Goal: Task Accomplishment & Management: Manage account settings

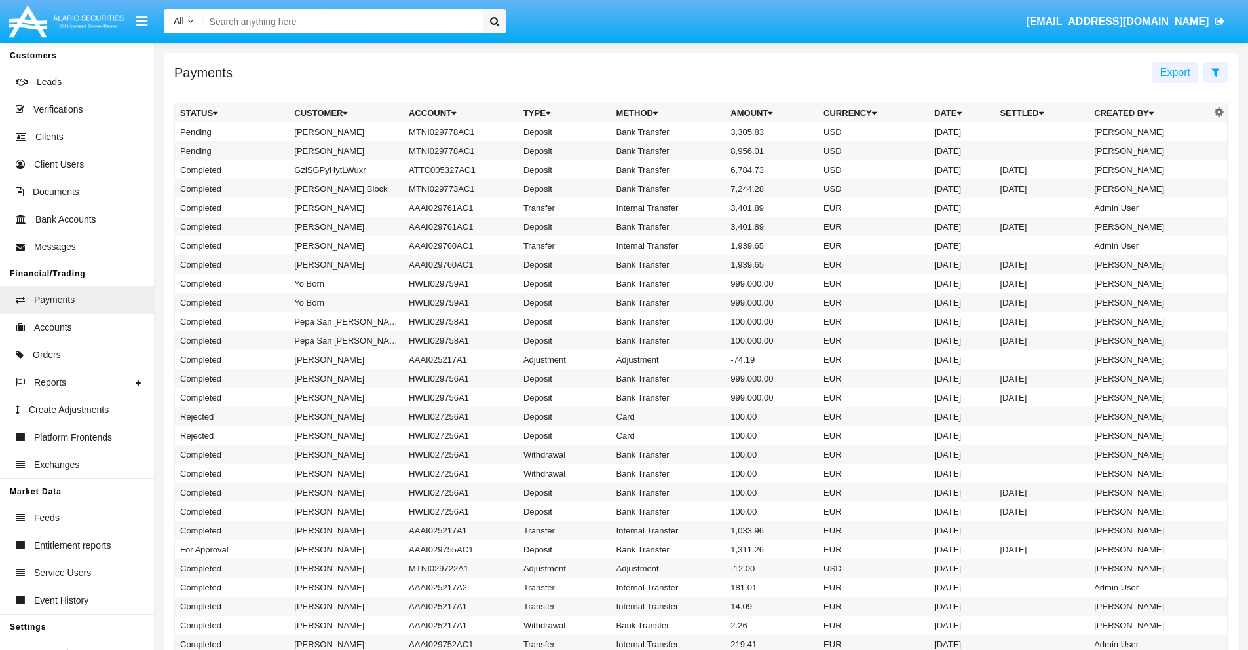
click at [1215, 71] on icon at bounding box center [1215, 72] width 9 height 10
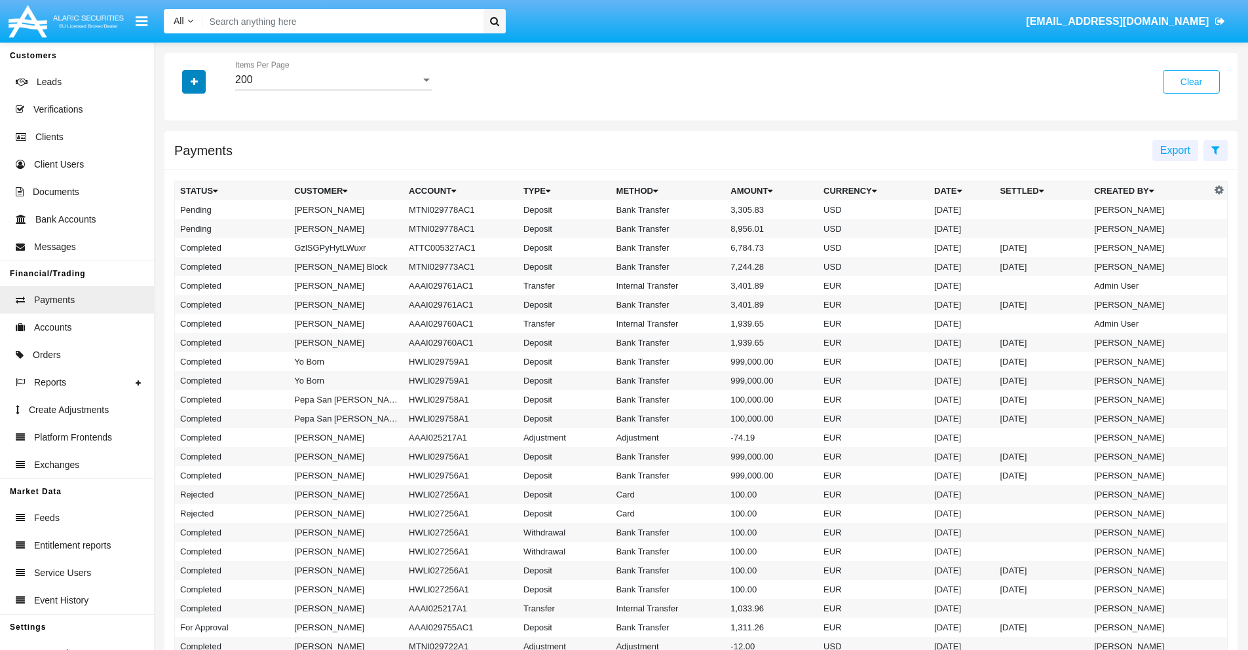
click at [194, 81] on icon "button" at bounding box center [194, 81] width 7 height 9
click at [205, 109] on span "Status" at bounding box center [205, 109] width 29 height 16
click at [180, 114] on input "Status" at bounding box center [179, 114] width 1 height 1
checkbox input "true"
click at [194, 81] on icon "button" at bounding box center [194, 81] width 7 height 9
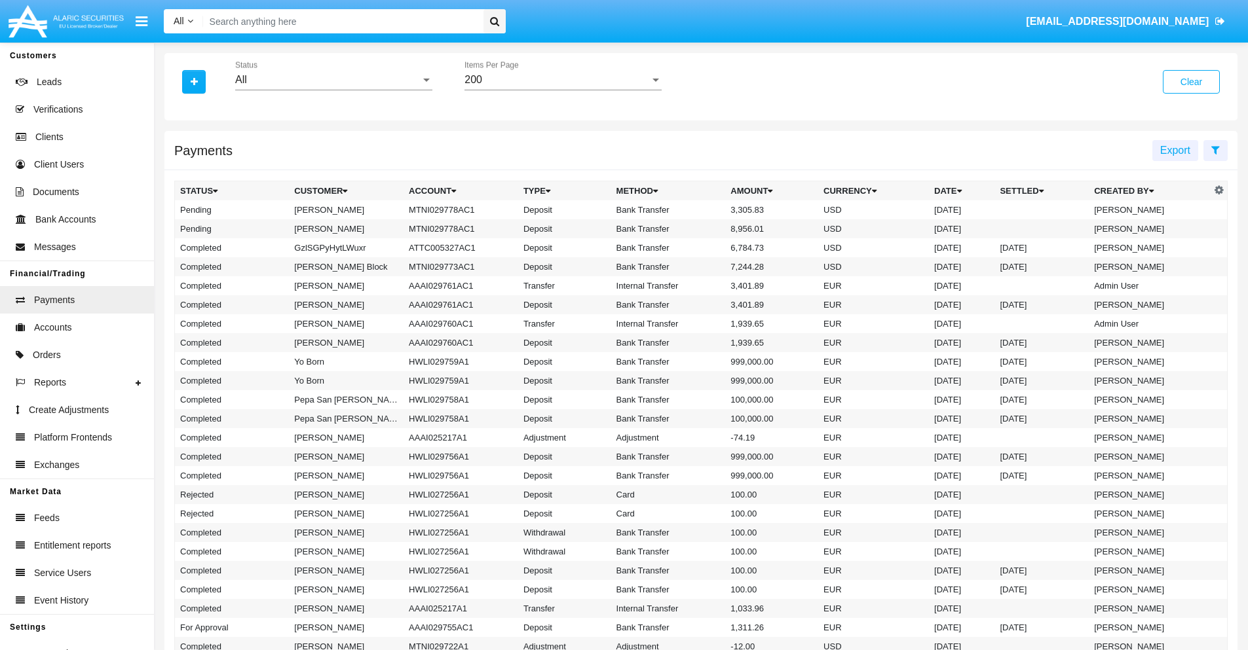
click at [333, 80] on div "All" at bounding box center [327, 80] width 185 height 12
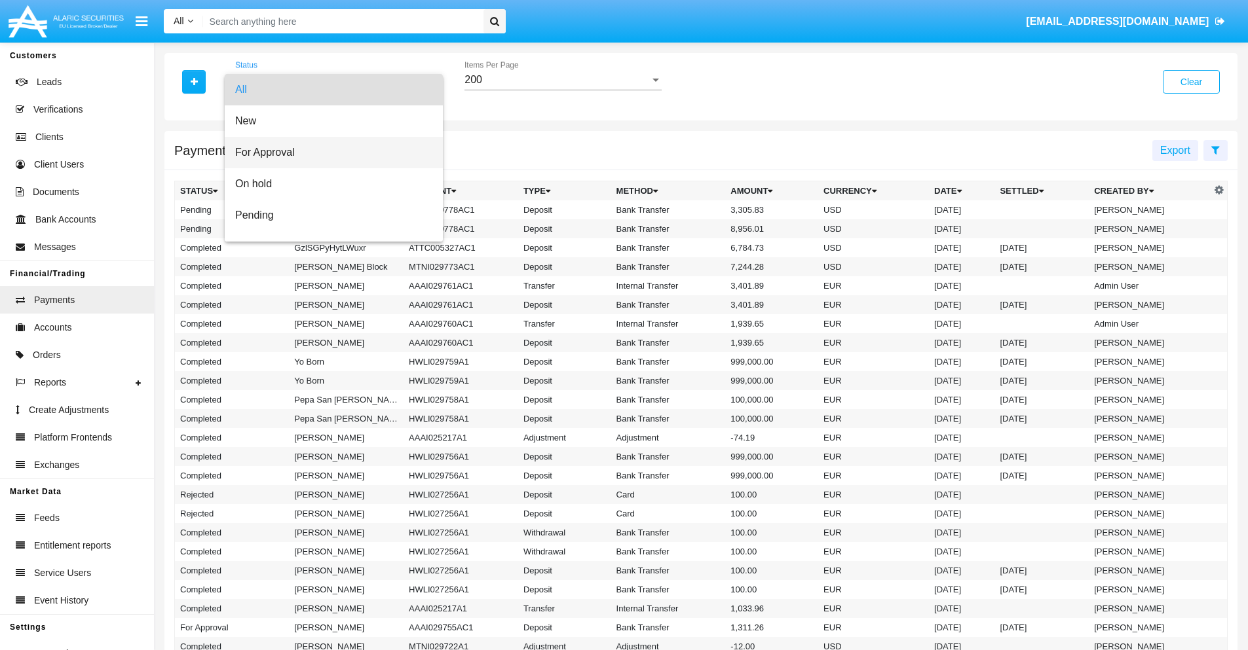
click at [329, 153] on span "For Approval" at bounding box center [333, 152] width 197 height 31
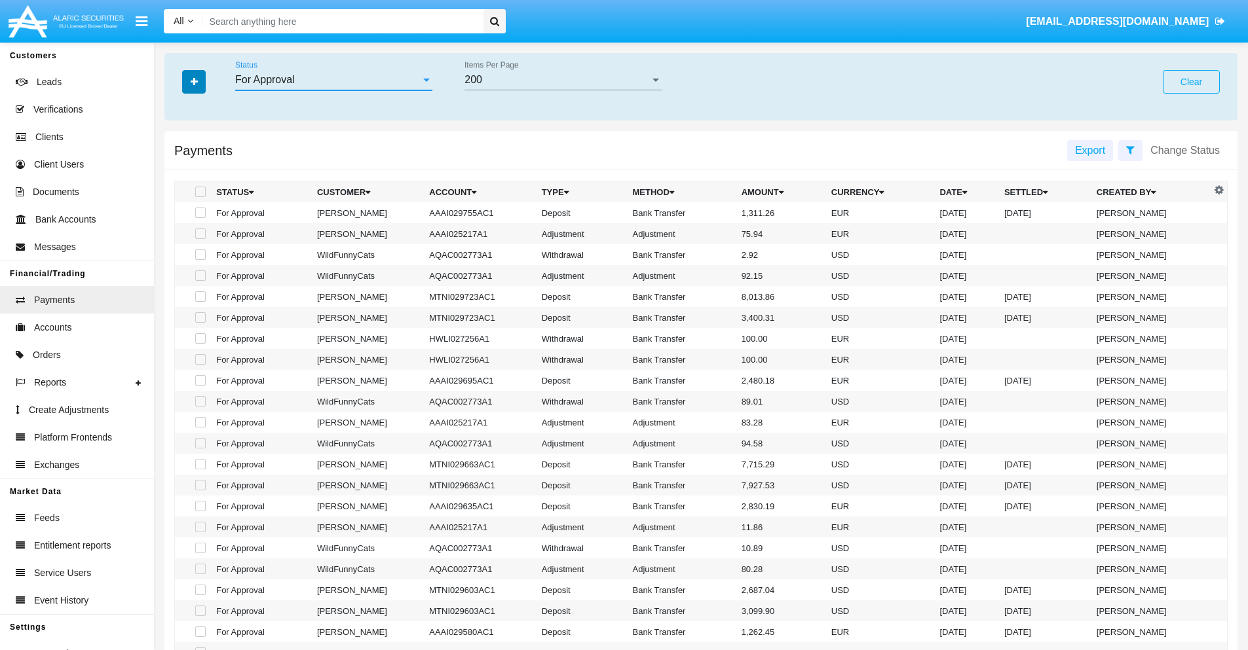
click at [194, 81] on icon "button" at bounding box center [194, 81] width 7 height 9
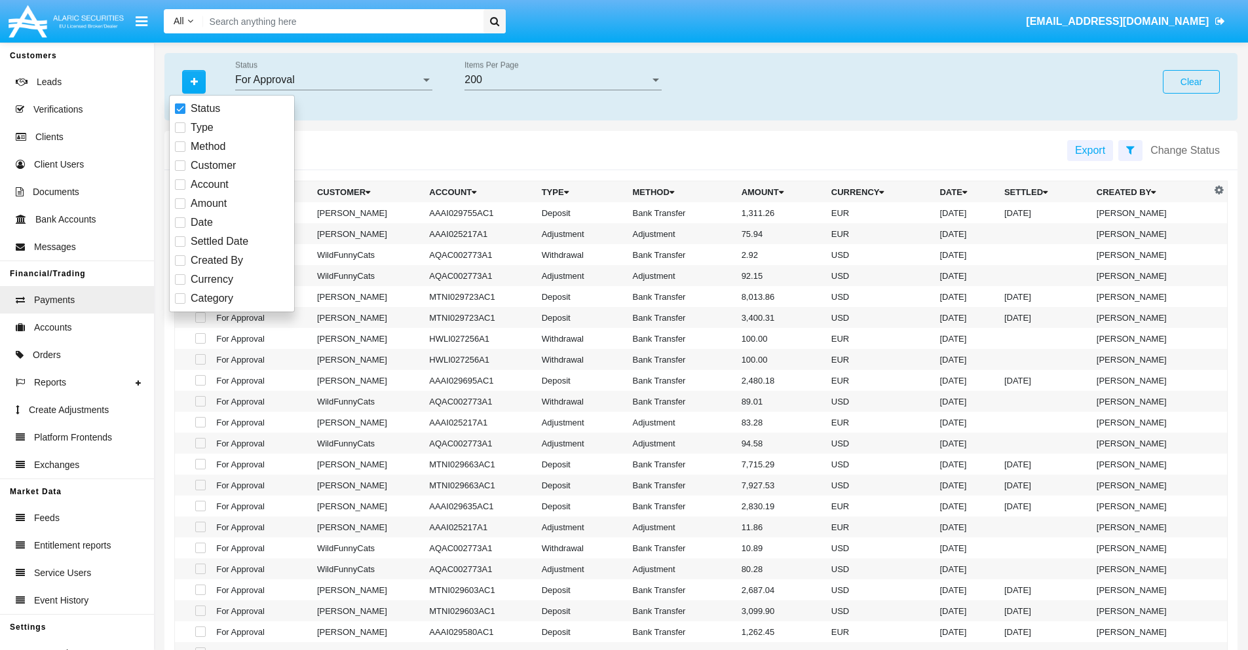
click at [212, 280] on span "Currency" at bounding box center [212, 280] width 43 height 16
click at [180, 285] on input "Currency" at bounding box center [179, 285] width 1 height 1
checkbox input "true"
click at [194, 81] on icon "button" at bounding box center [194, 81] width 7 height 9
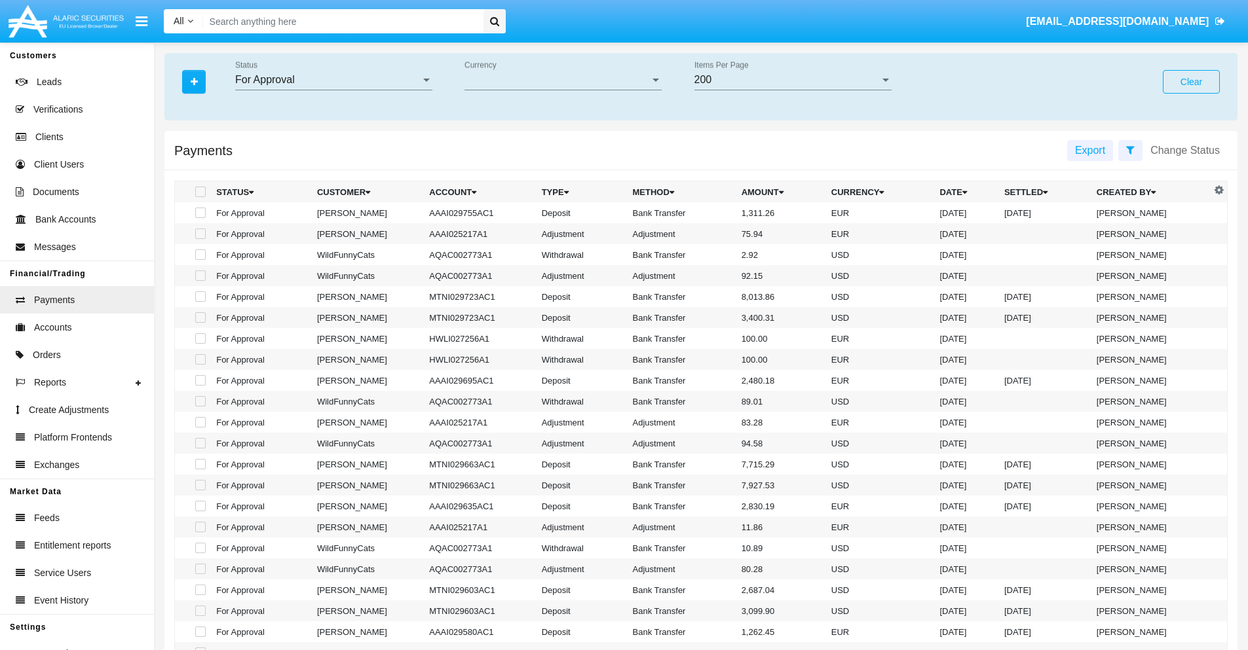
click at [563, 80] on span "Currency" at bounding box center [556, 80] width 185 height 12
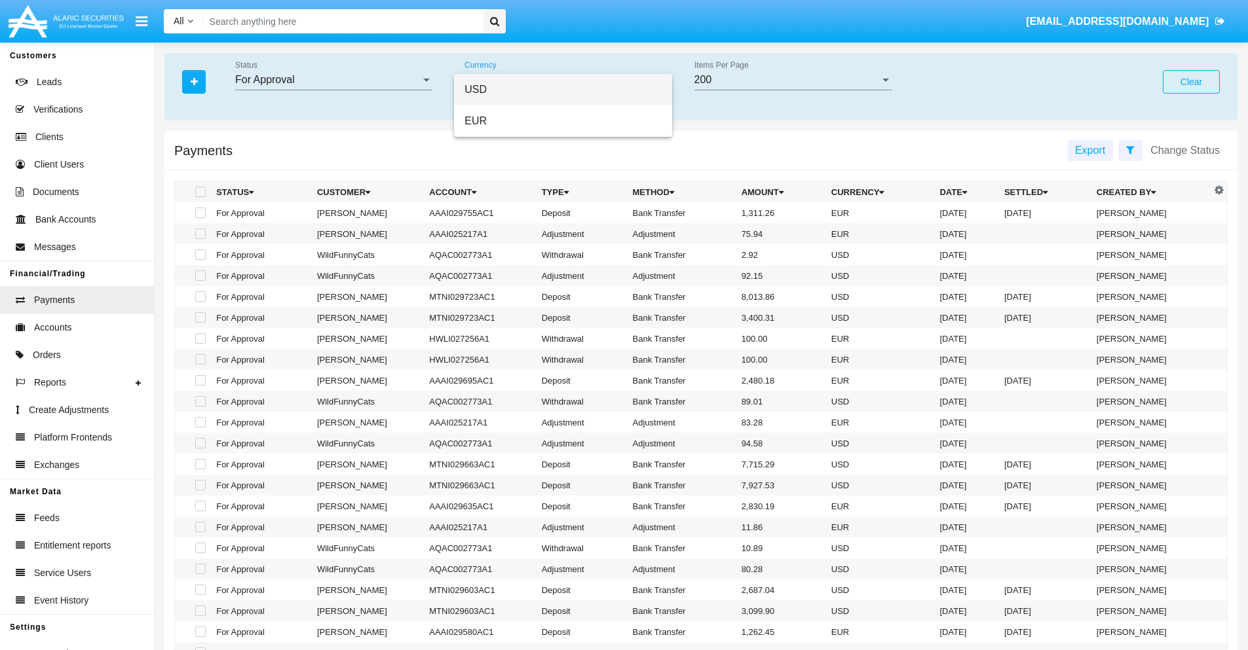
click at [563, 90] on span "USD" at bounding box center [562, 89] width 197 height 31
